Goal: Information Seeking & Learning: Learn about a topic

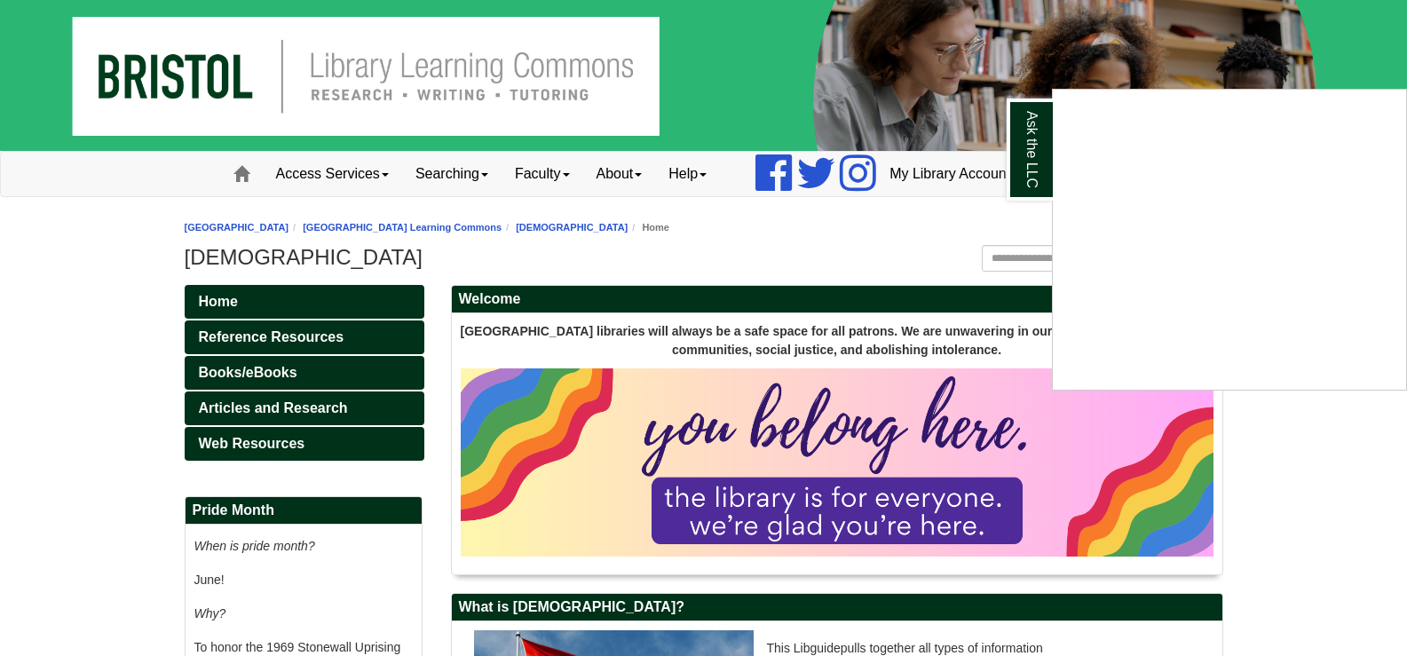
click at [236, 367] on div "Ask the LLC" at bounding box center [703, 328] width 1407 height 656
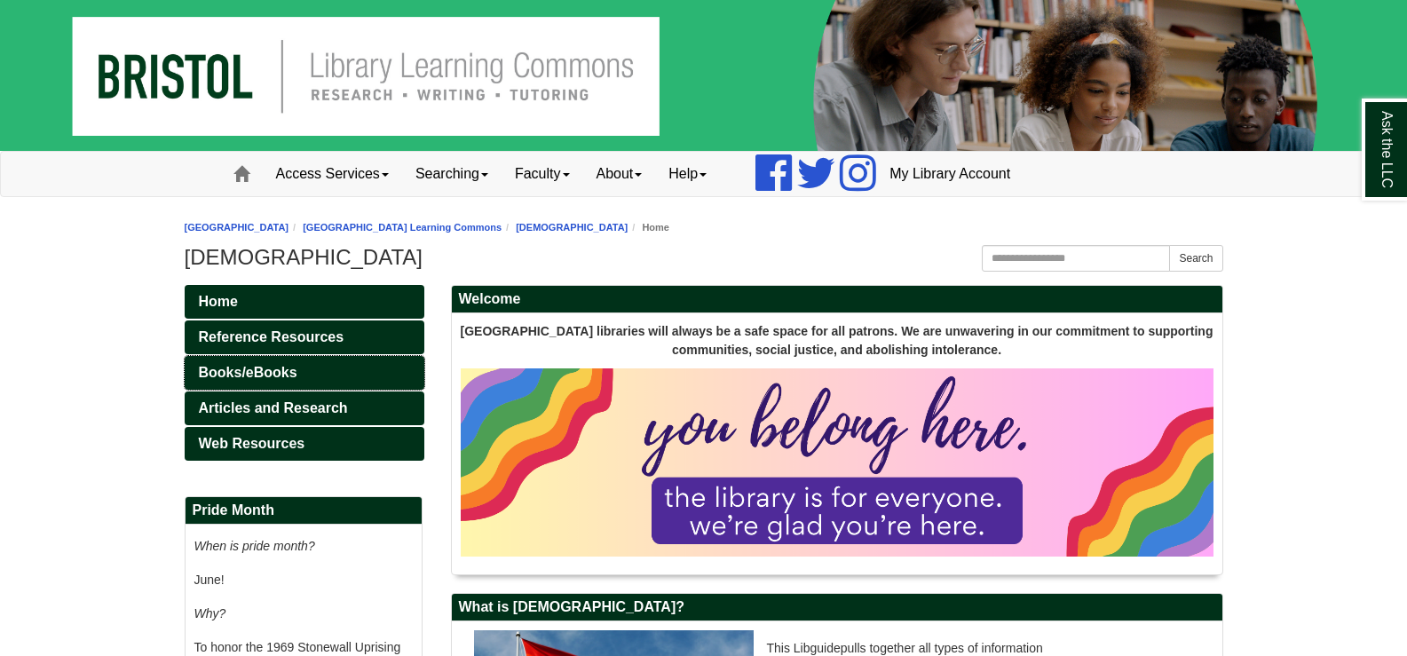
click at [268, 375] on span "Books/eBooks" at bounding box center [248, 372] width 99 height 15
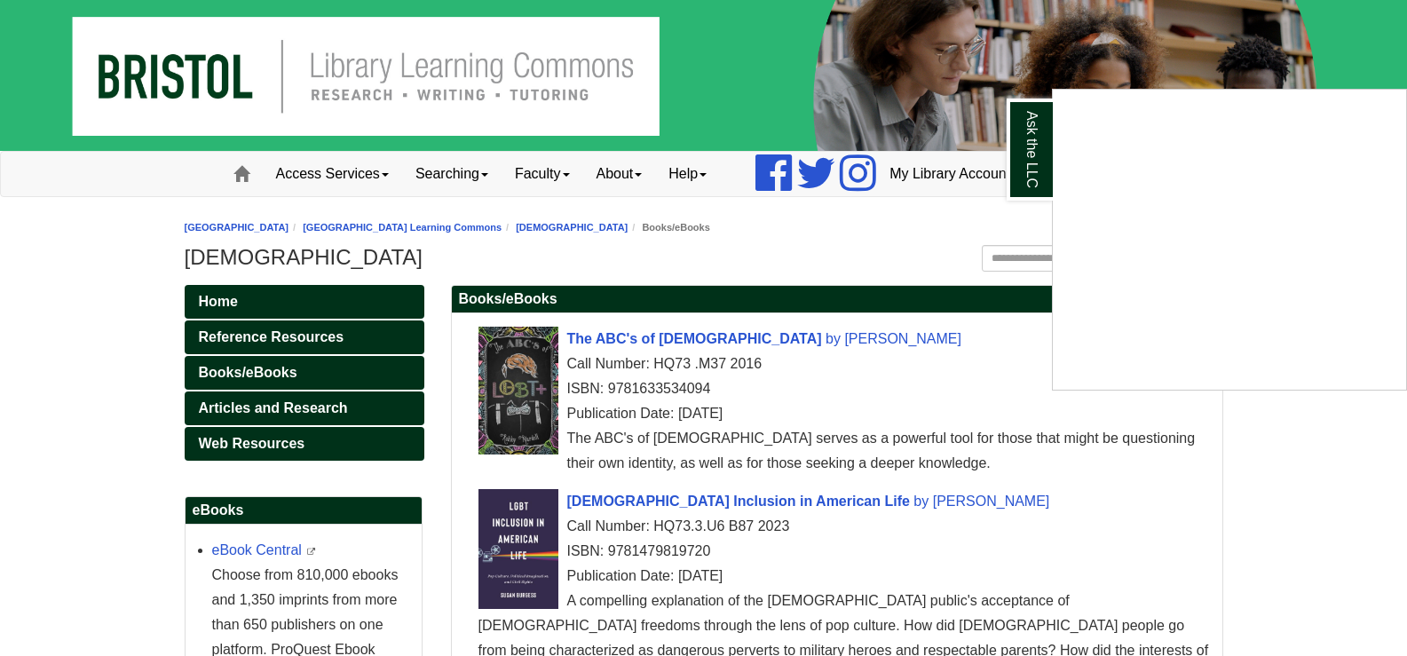
click at [284, 408] on div "Ask the LLC" at bounding box center [703, 328] width 1407 height 656
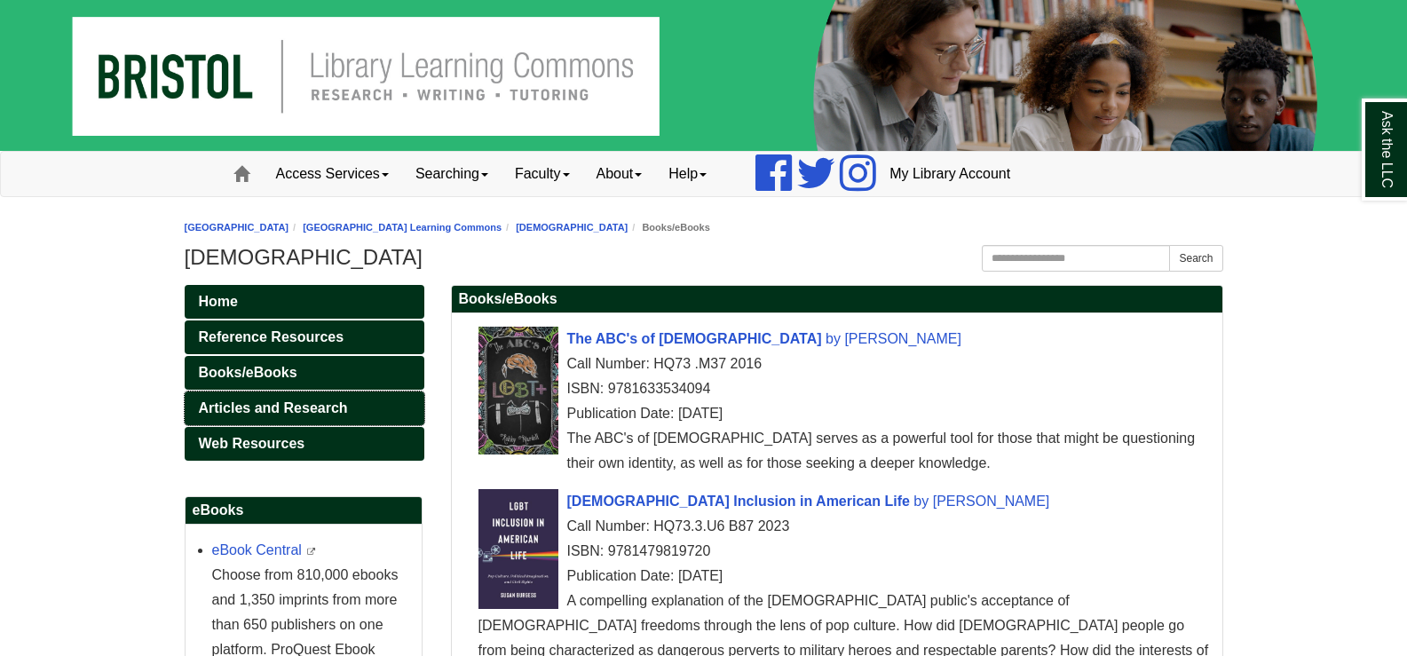
click at [284, 408] on span "Articles and Research" at bounding box center [273, 407] width 149 height 15
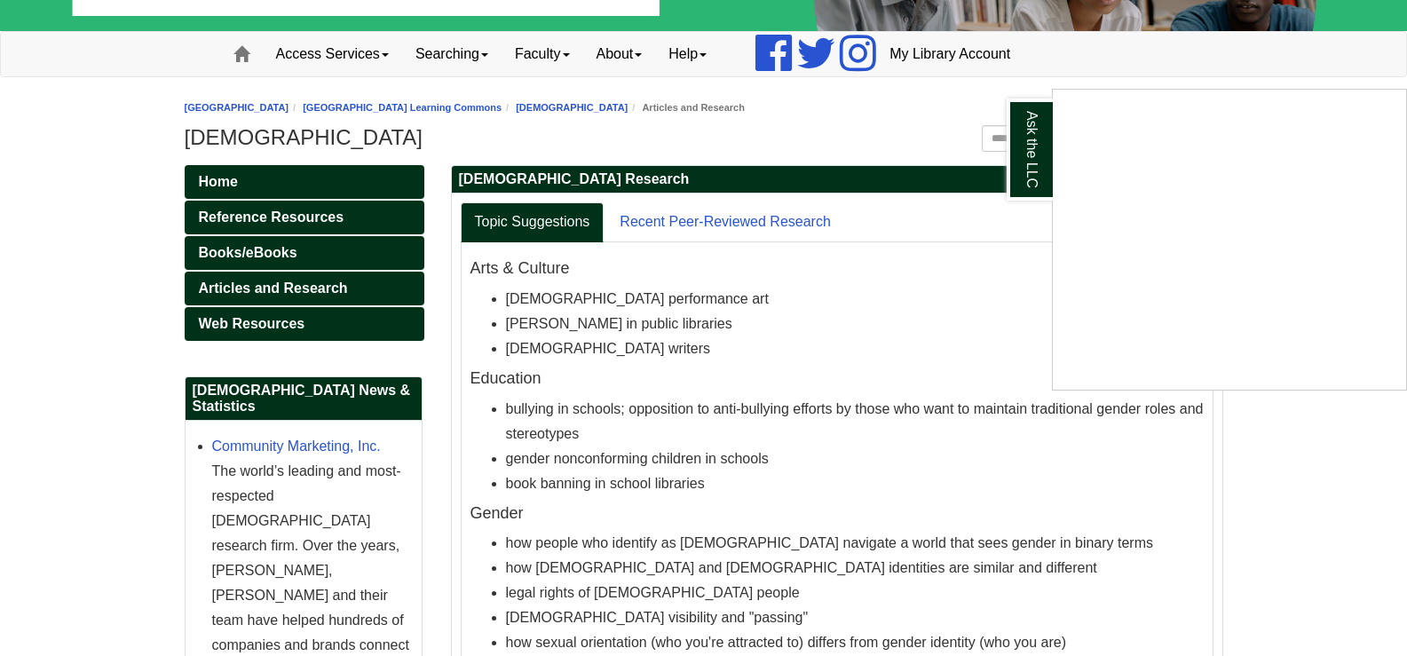
scroll to position [89, 0]
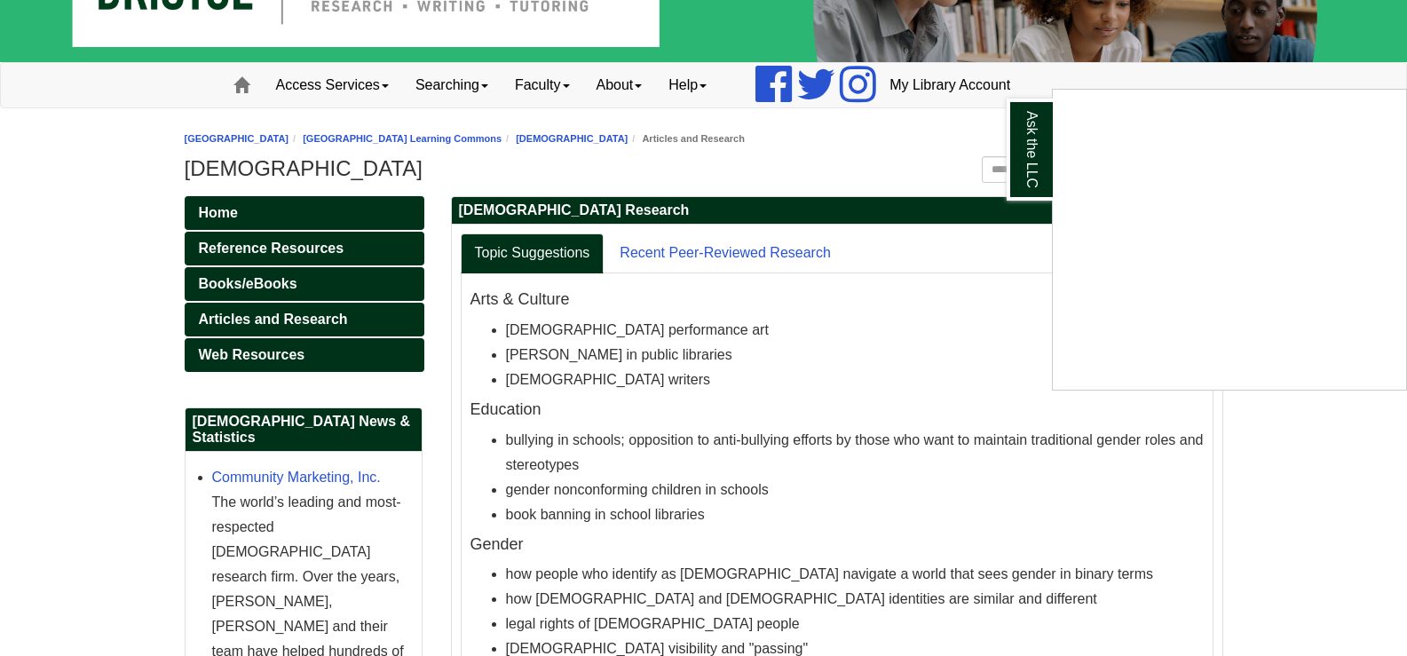
click at [257, 353] on div "Ask the LLC" at bounding box center [703, 328] width 1407 height 656
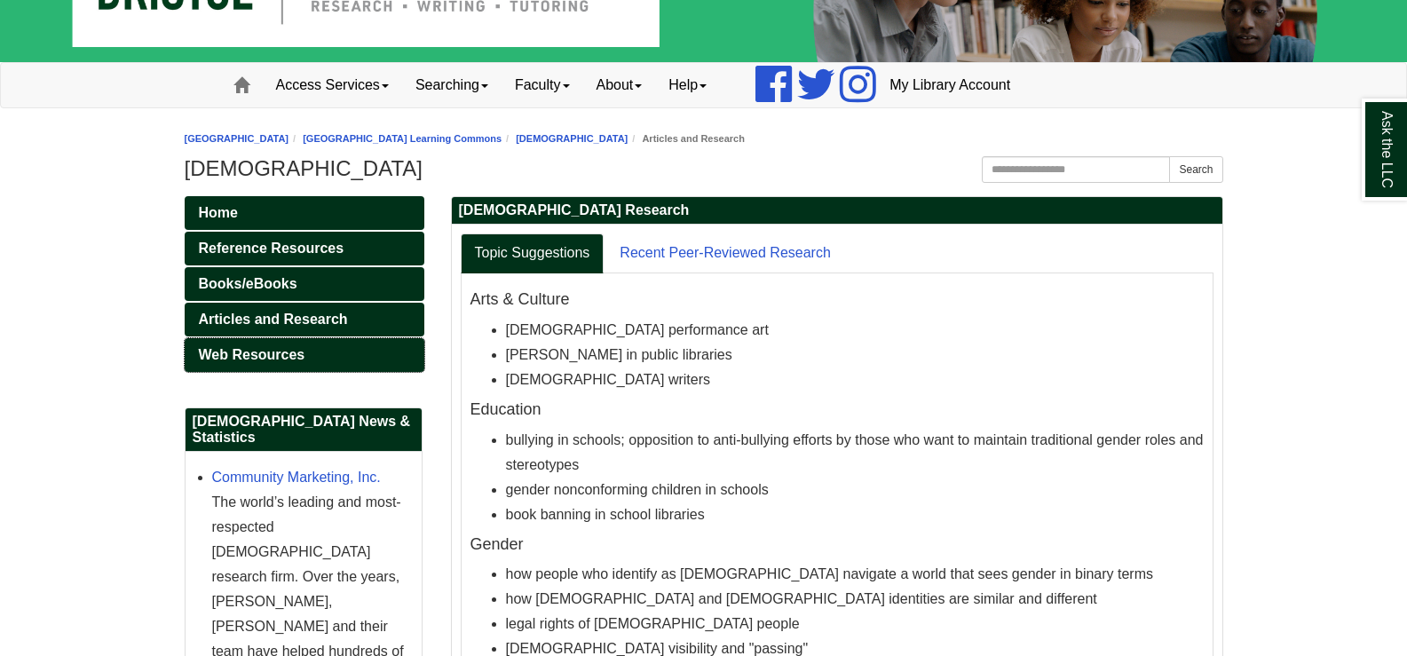
click at [257, 353] on span "Web Resources" at bounding box center [252, 354] width 107 height 15
